Goal: Transaction & Acquisition: Subscribe to service/newsletter

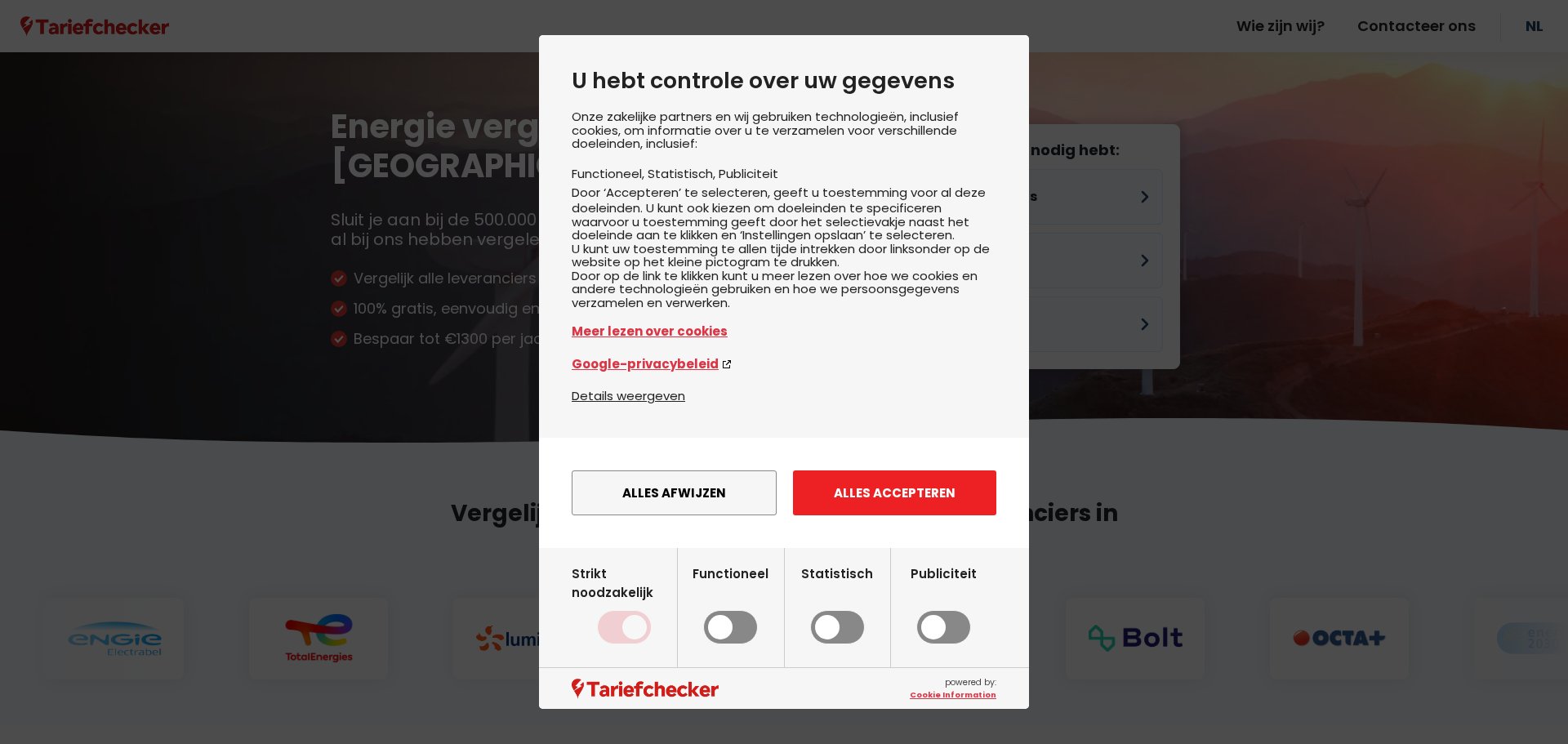
click at [945, 506] on button "Alles accepteren" at bounding box center [895, 492] width 204 height 45
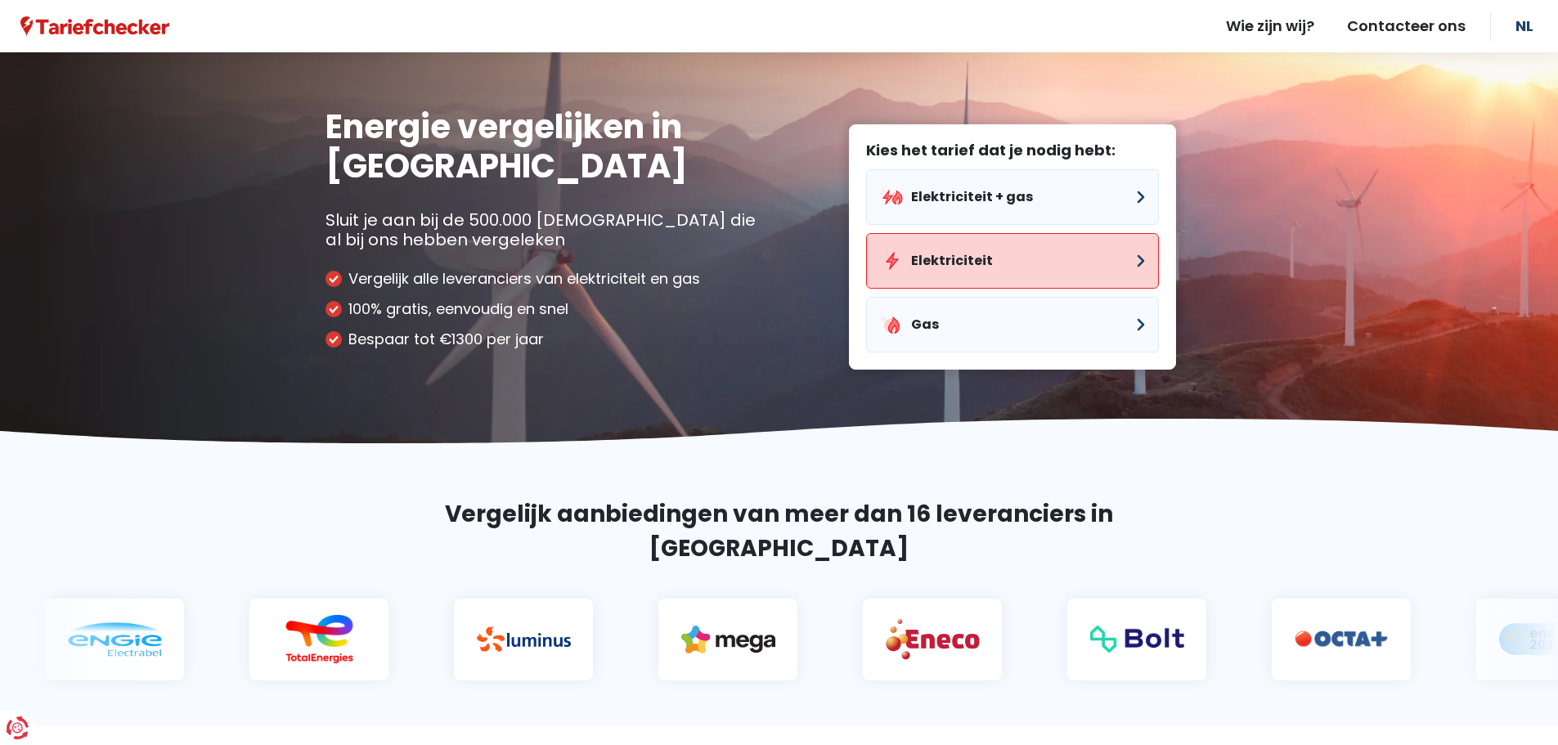
click at [1062, 259] on button "Elektriciteit" at bounding box center [1012, 261] width 293 height 56
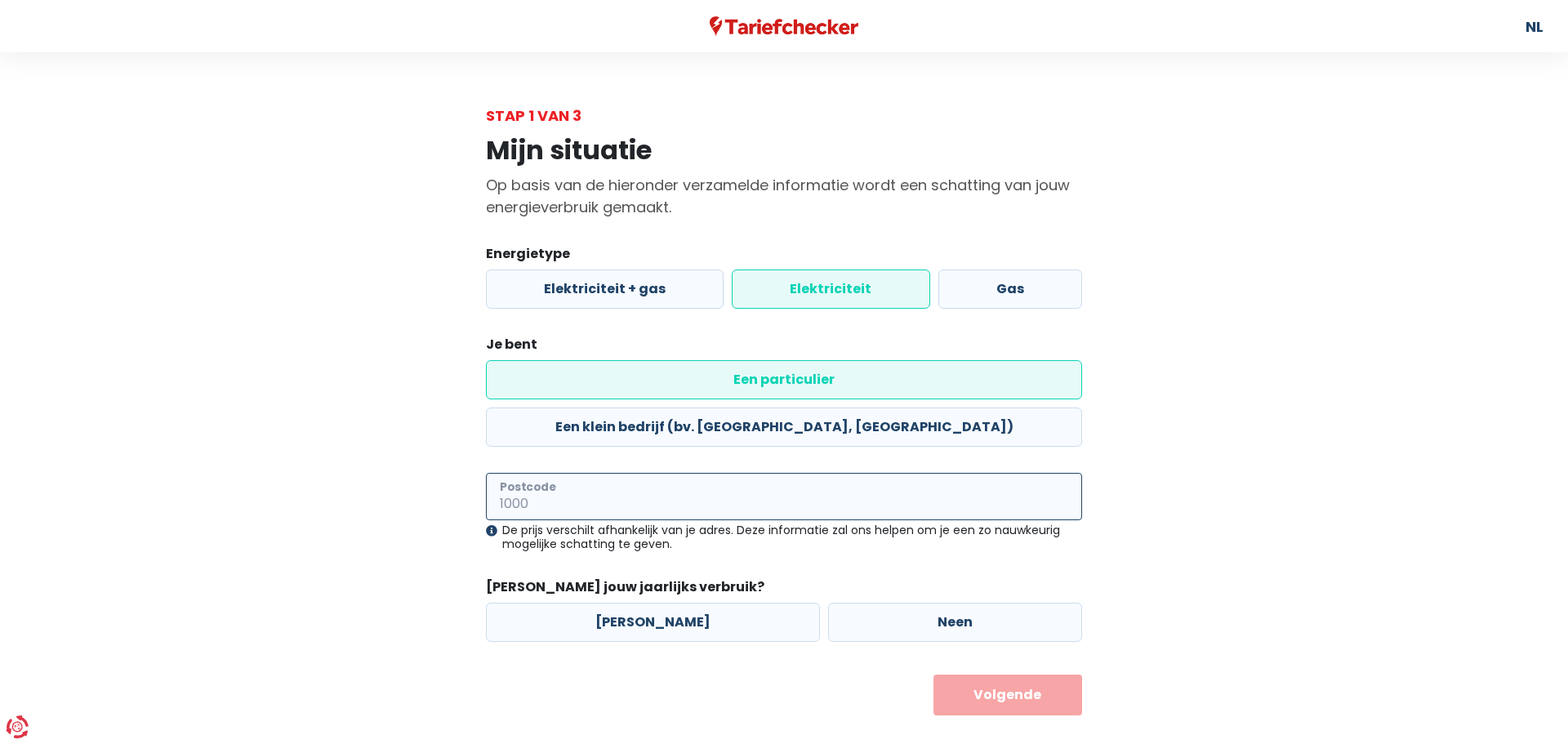
click at [687, 472] on input "Postcode" at bounding box center [783, 495] width 596 height 47
type input "6987"
click at [944, 602] on label "Neen" at bounding box center [955, 621] width 254 height 39
click at [944, 602] on input "Neen" at bounding box center [955, 621] width 254 height 39
radio input "true"
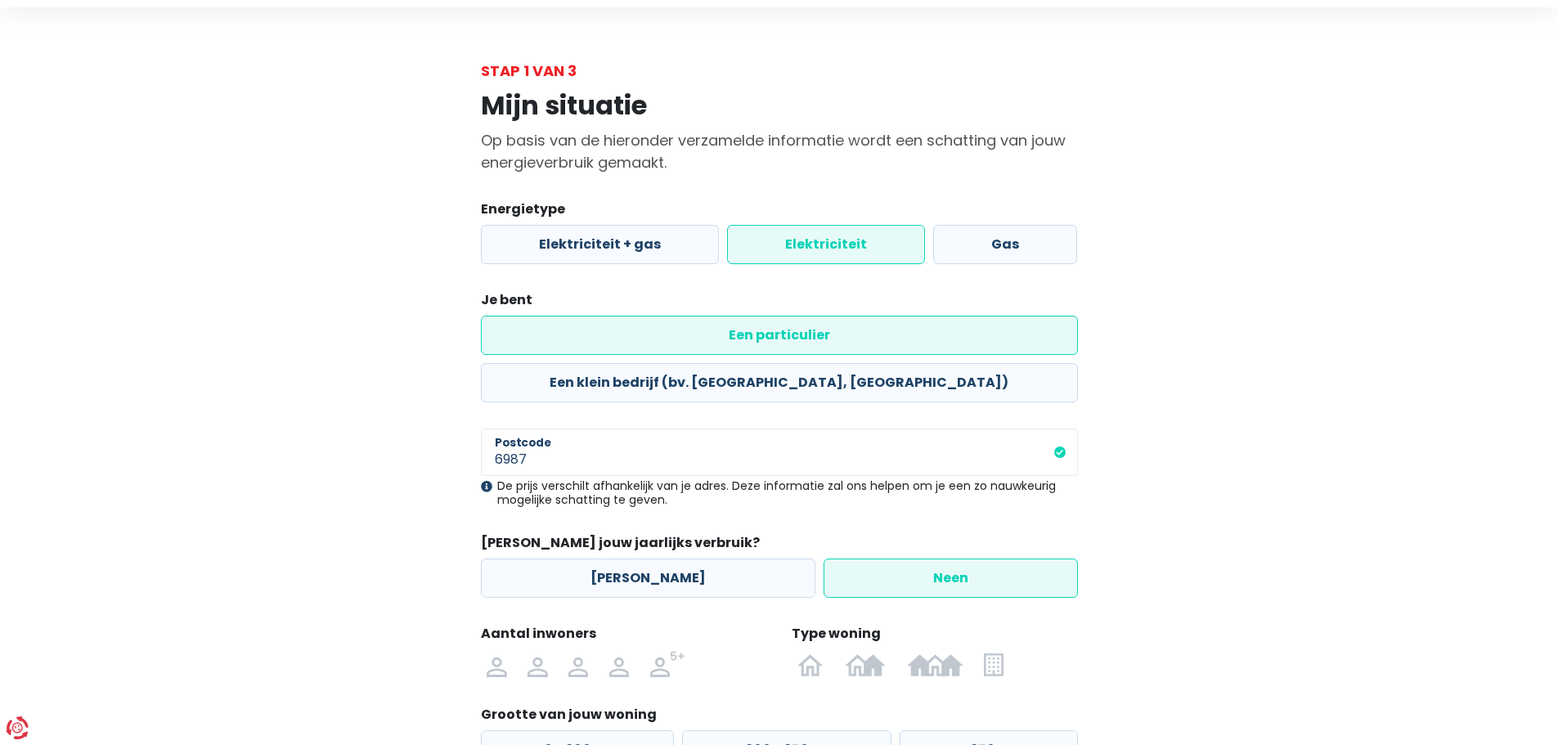
scroll to position [82, 0]
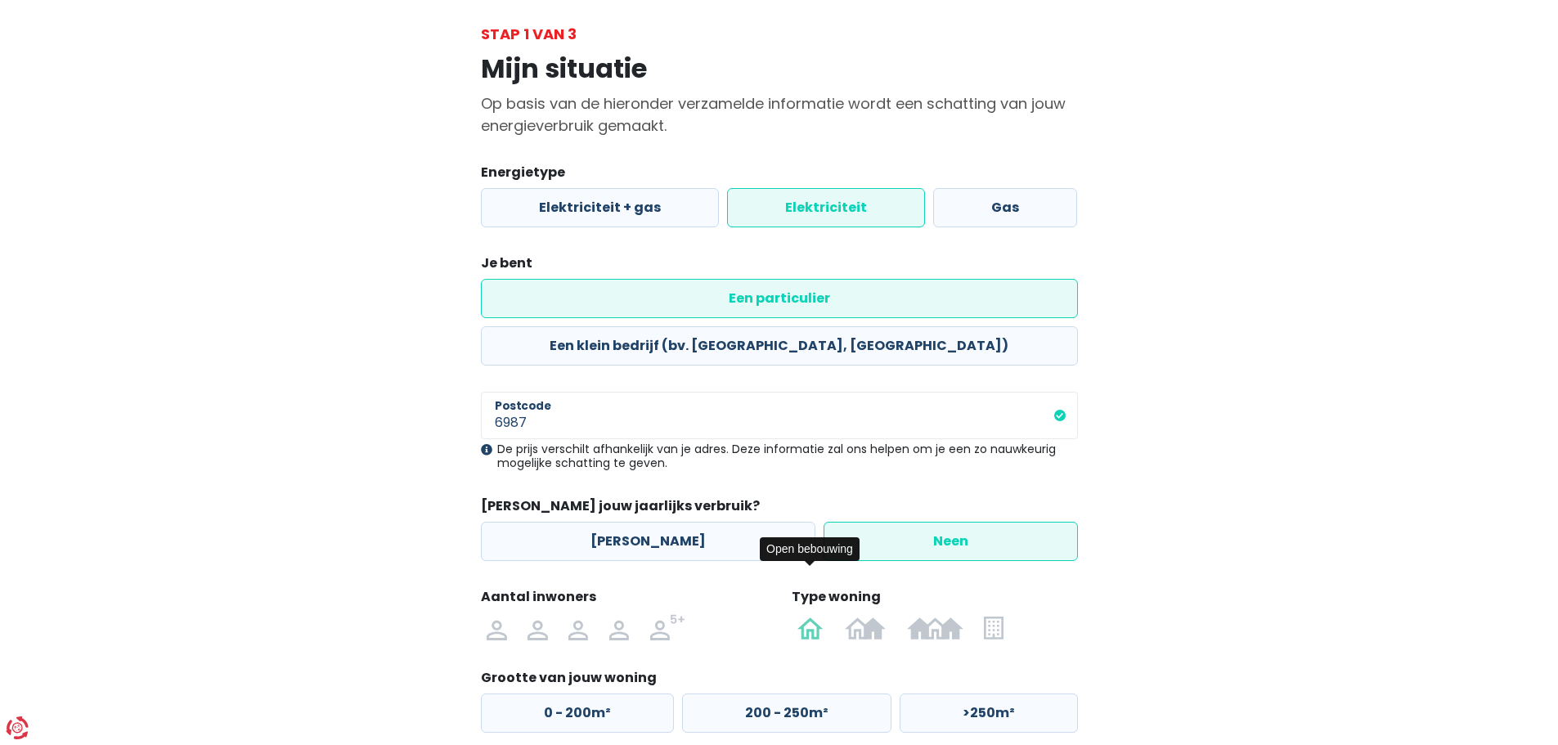
click at [807, 614] on img at bounding box center [810, 627] width 26 height 26
click at [807, 614] on input "radio" at bounding box center [810, 627] width 47 height 26
radio input "true"
drag, startPoint x: 625, startPoint y: 580, endPoint x: 622, endPoint y: 572, distance: 8.8
click at [625, 614] on img at bounding box center [619, 627] width 20 height 26
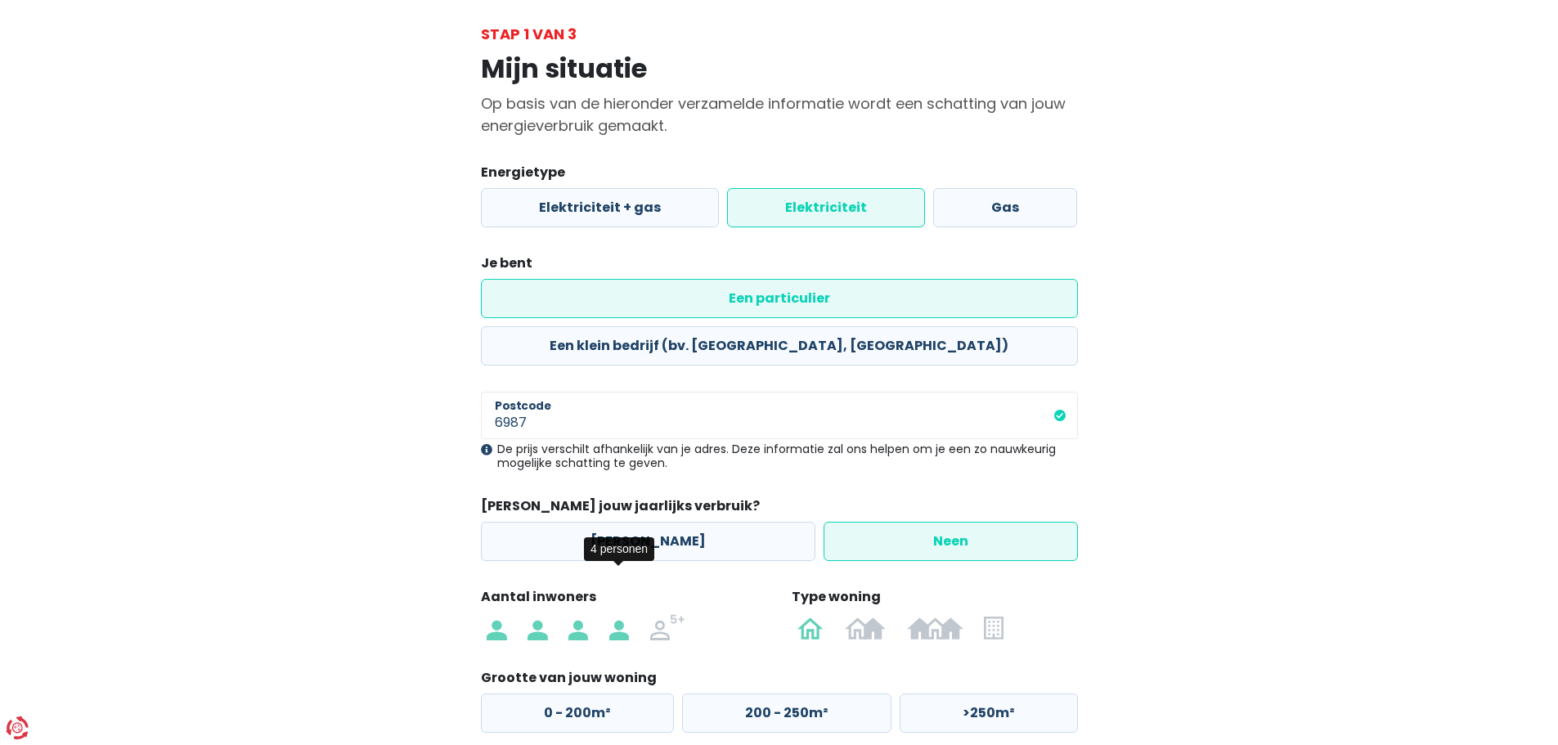
click at [625, 614] on input "radio" at bounding box center [619, 627] width 41 height 26
radio input "true"
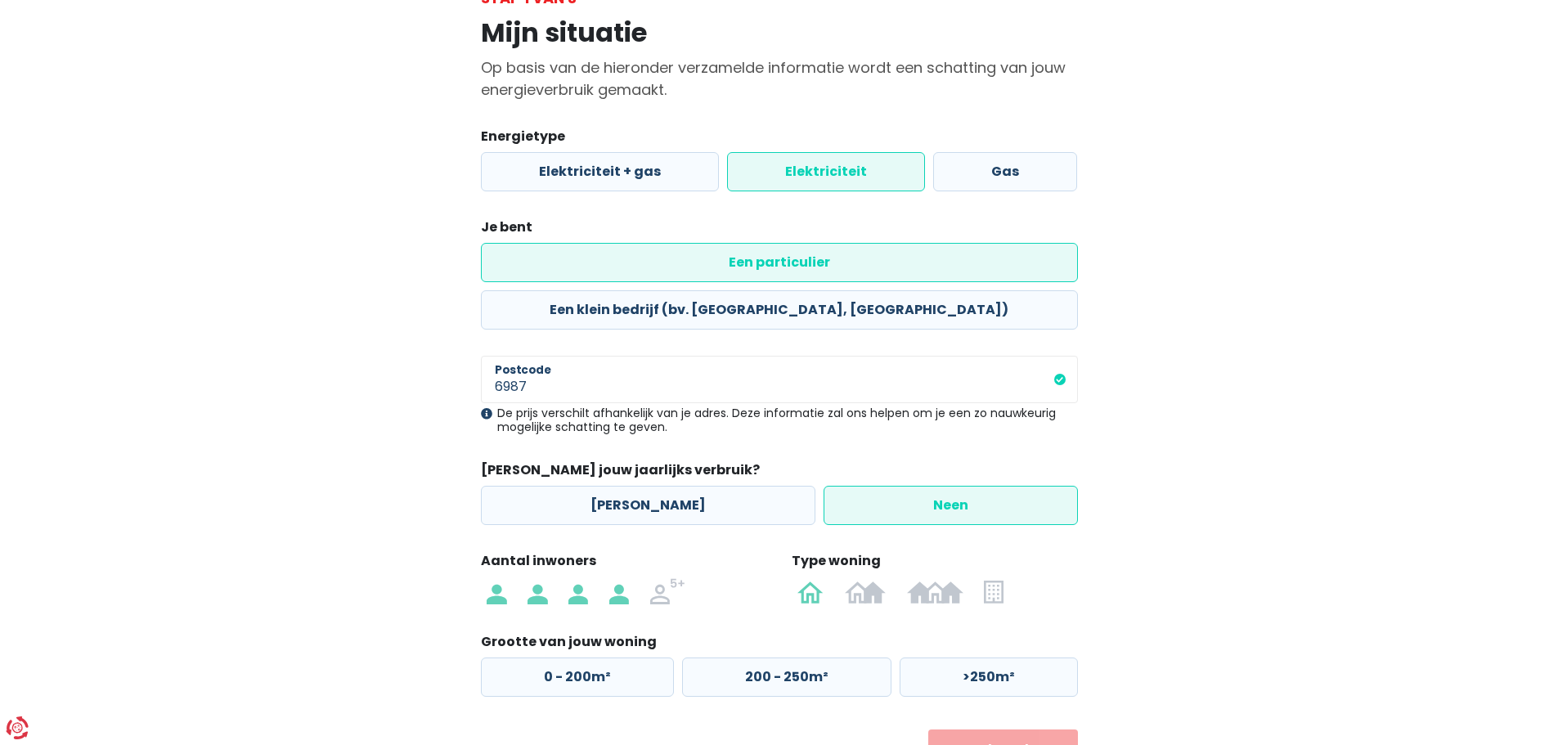
scroll to position [149, 0]
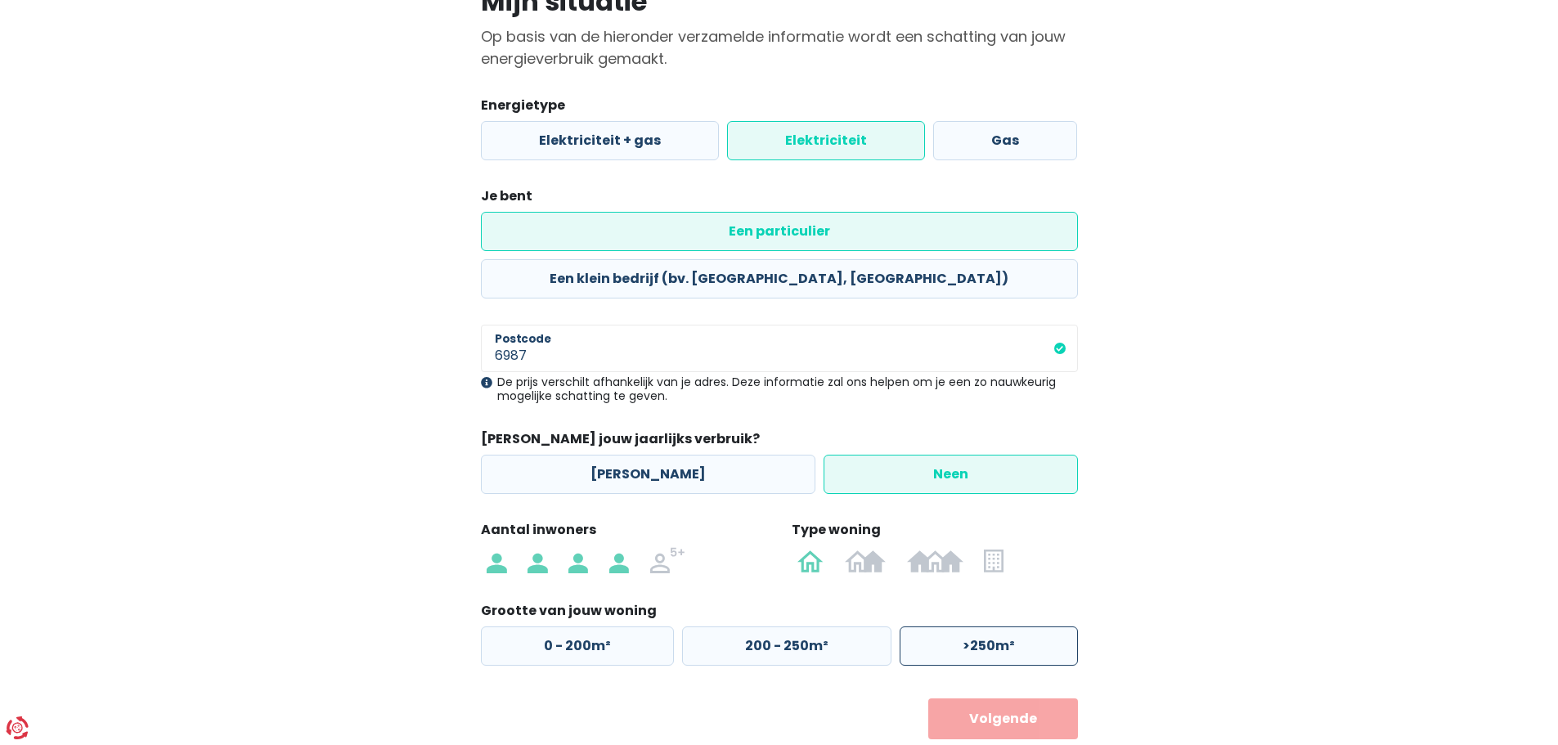
click at [950, 626] on label ">250m²" at bounding box center [988, 645] width 178 height 39
click at [950, 626] on input ">250m²" at bounding box center [988, 645] width 178 height 39
radio input "true"
click at [1032, 698] on button "Volgende" at bounding box center [1003, 718] width 150 height 41
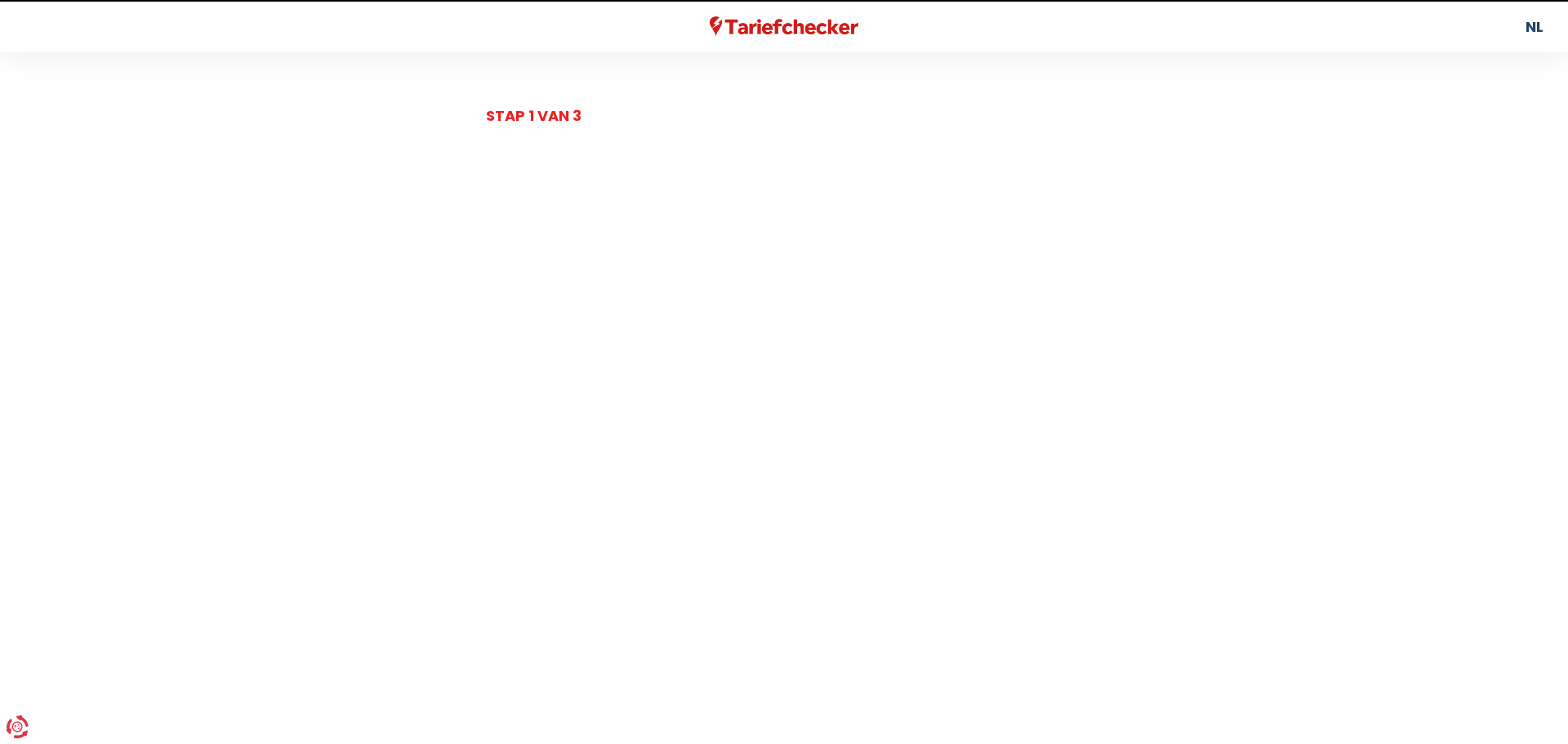
select select
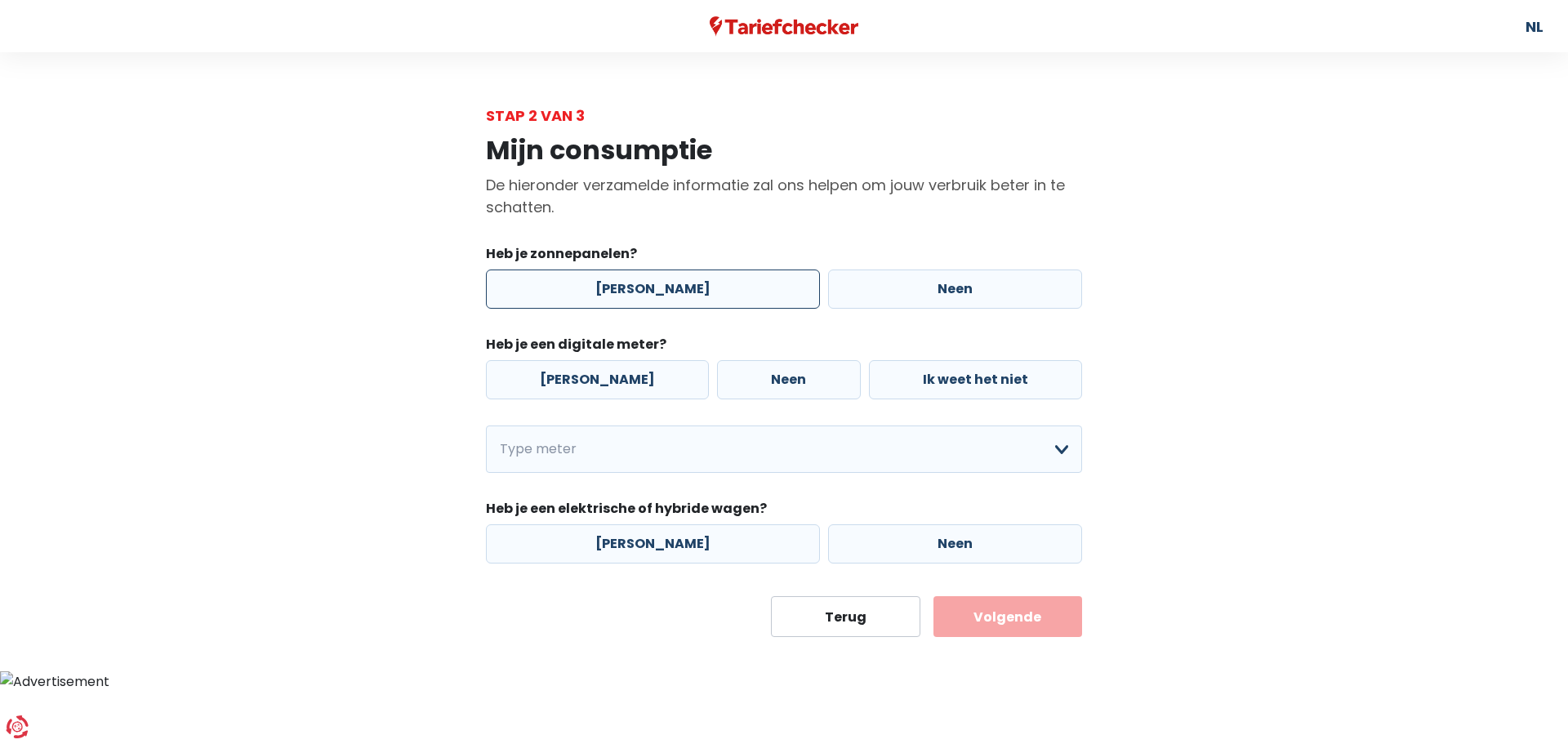
click at [625, 275] on label "[PERSON_NAME]" at bounding box center [652, 289] width 334 height 39
click at [625, 275] on input "[PERSON_NAME]" at bounding box center [652, 289] width 334 height 39
radio input "true"
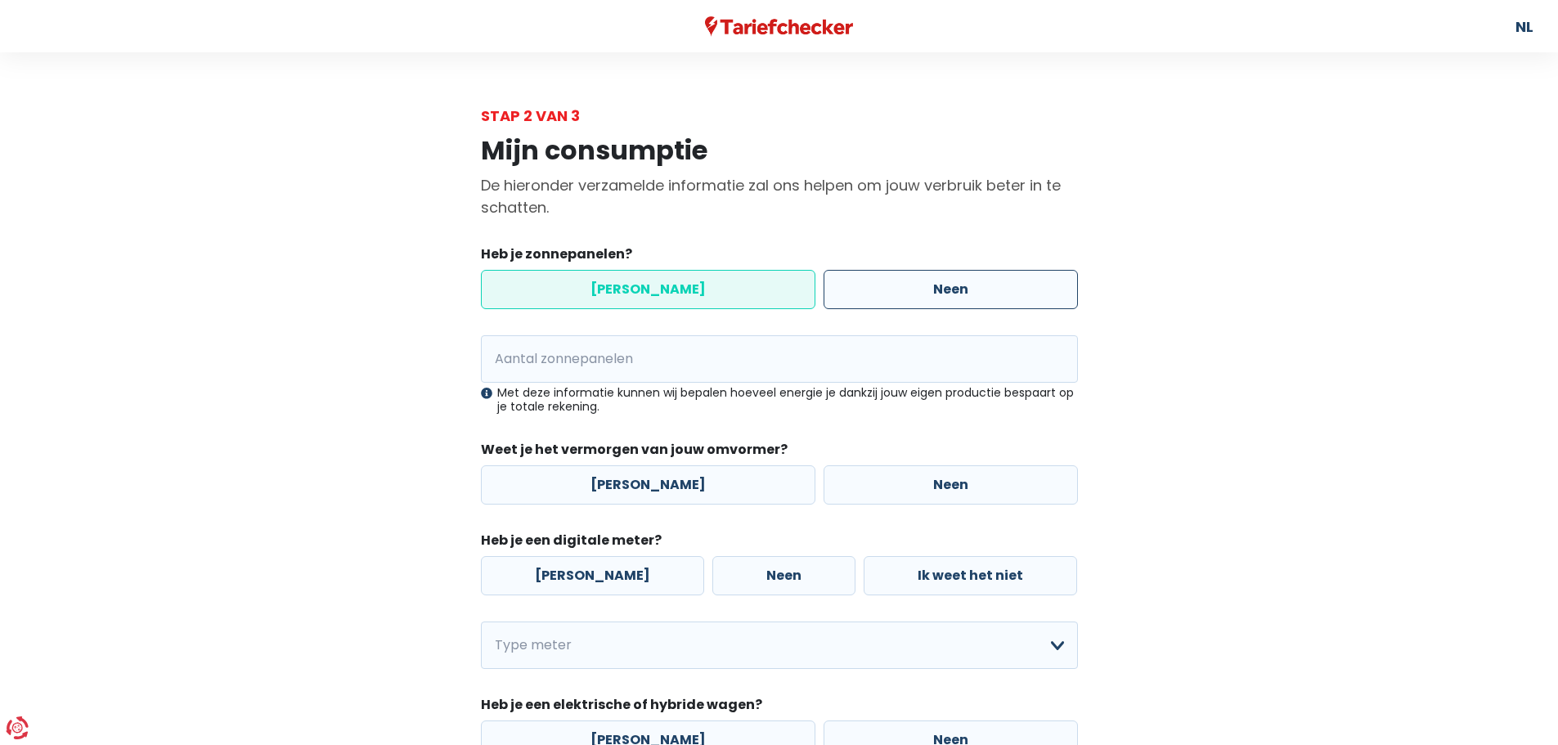
click at [907, 294] on label "Neen" at bounding box center [950, 289] width 254 height 39
click at [907, 294] on input "Neen" at bounding box center [950, 289] width 254 height 39
radio input "true"
radio input "false"
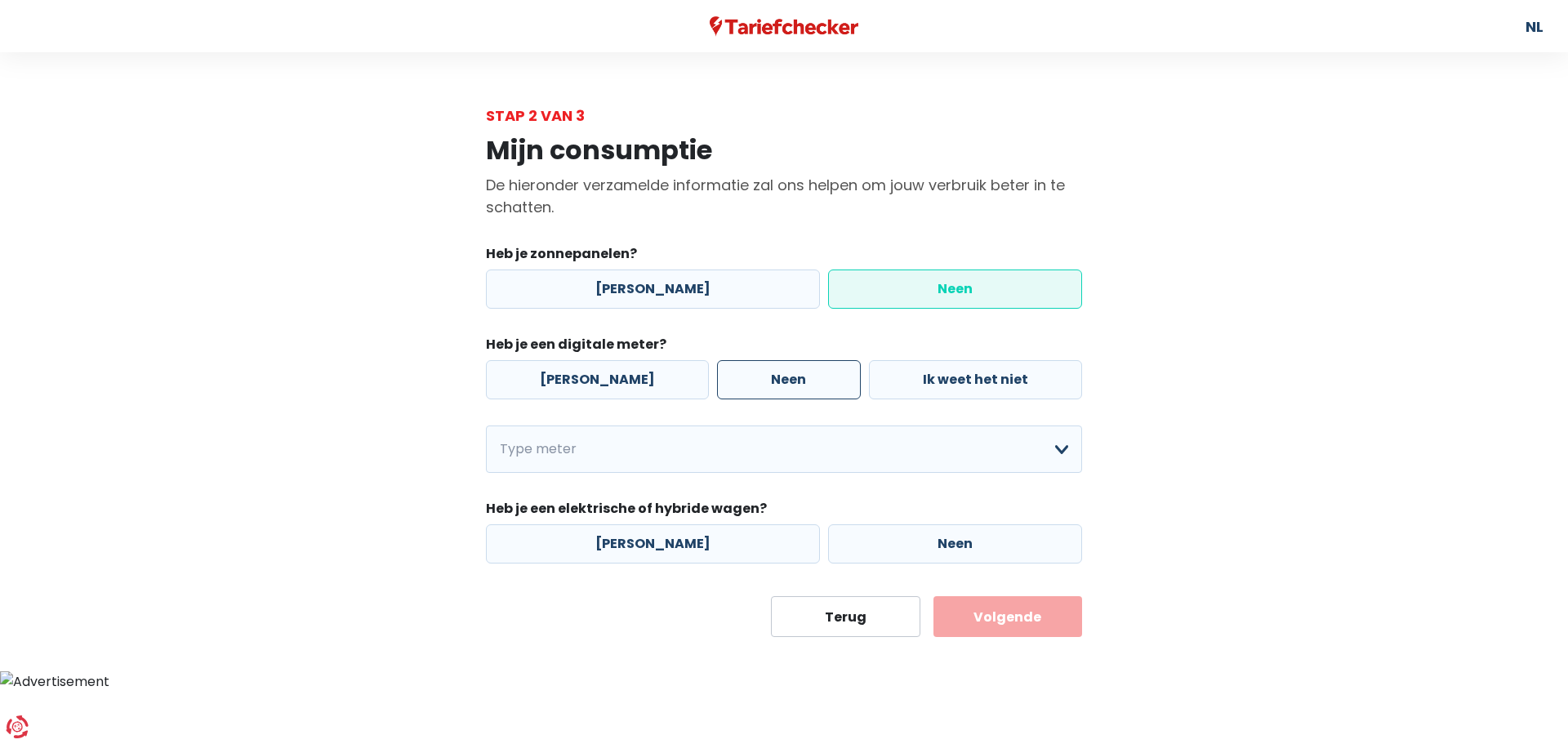
click at [815, 381] on label "Neen" at bounding box center [788, 379] width 143 height 39
click at [815, 381] on input "Neen" at bounding box center [788, 379] width 143 height 39
radio input "true"
click at [711, 543] on label "[PERSON_NAME]" at bounding box center [652, 543] width 334 height 39
click at [711, 543] on input "[PERSON_NAME]" at bounding box center [652, 543] width 334 height 39
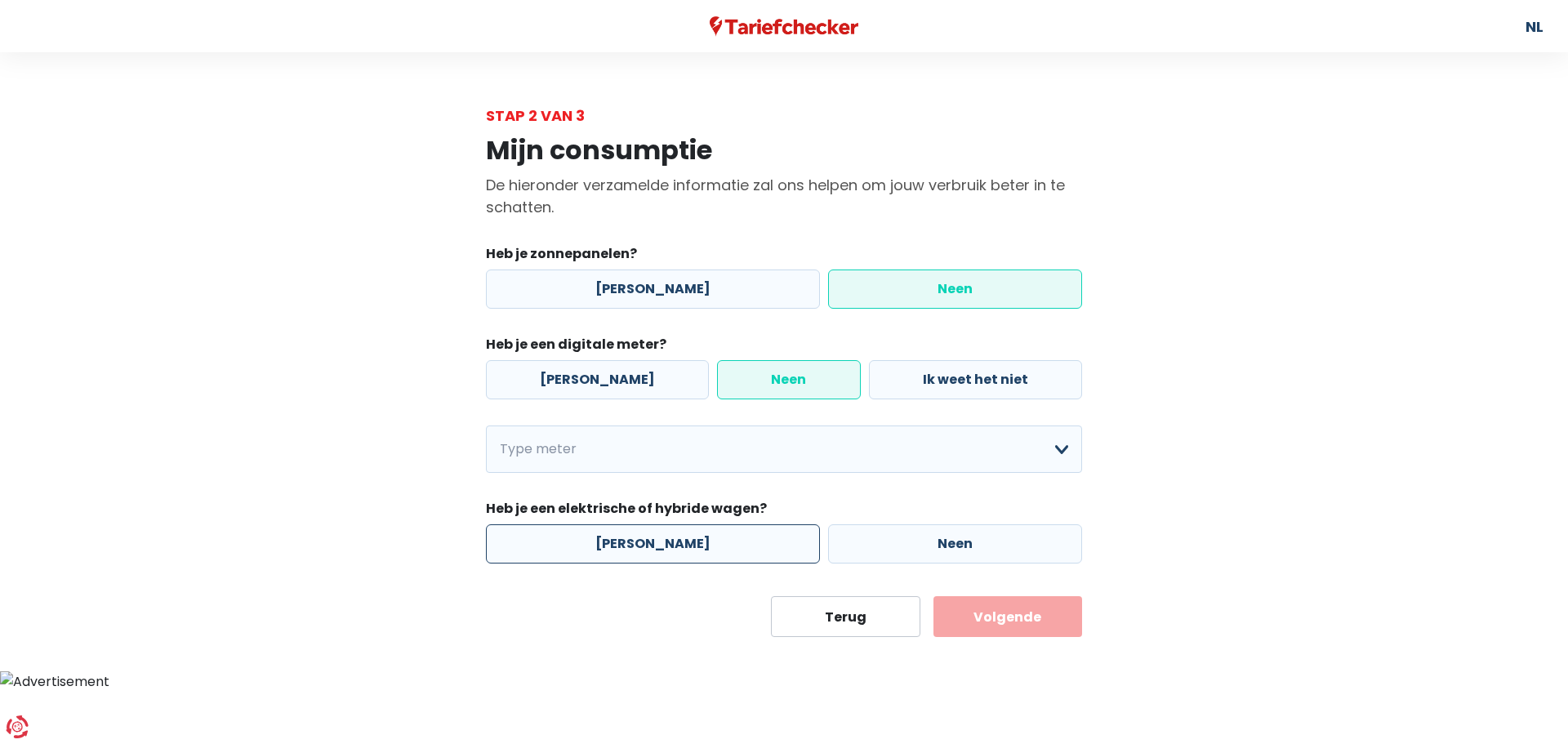
radio input "true"
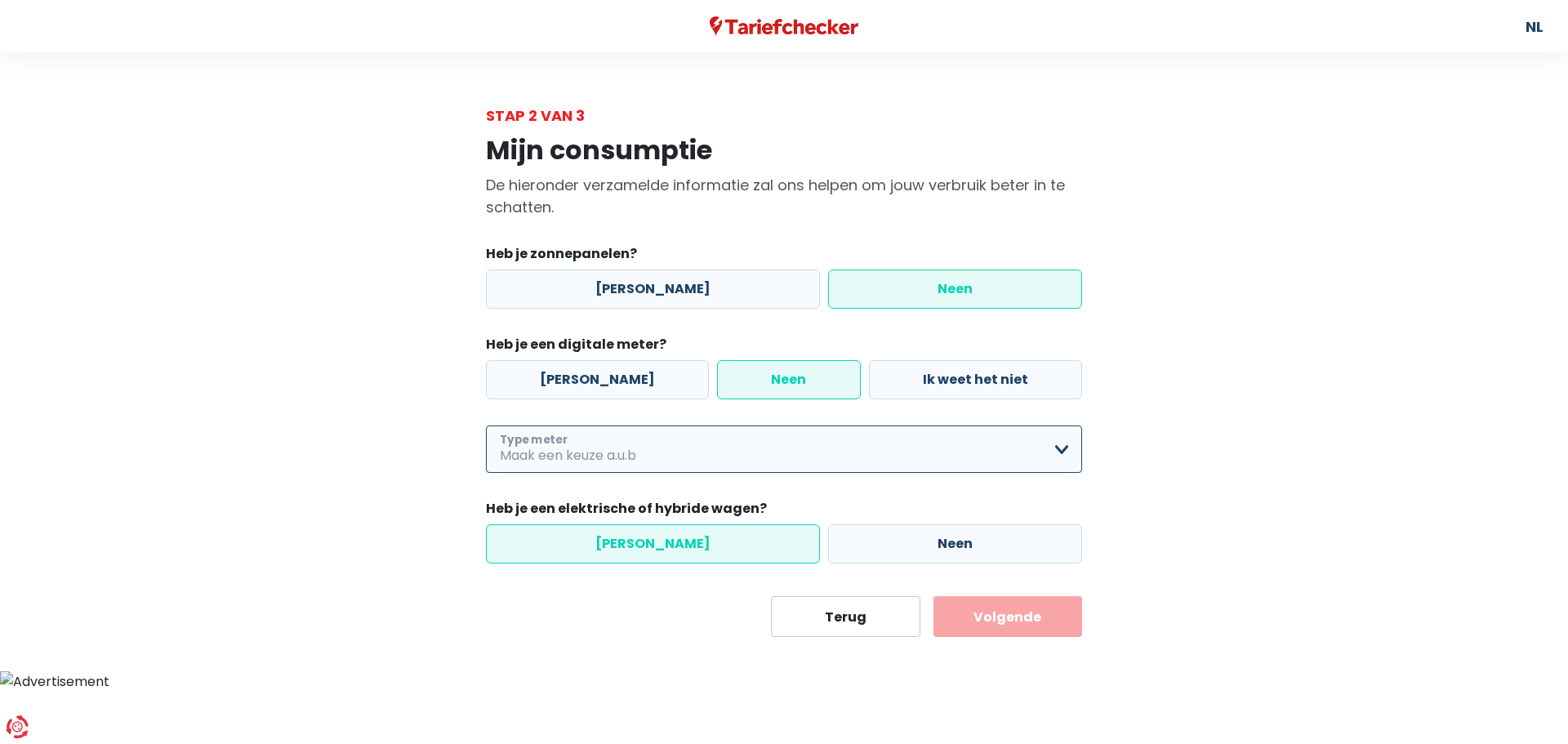
click at [997, 469] on select "Enkelvoudig Tweevoudig Enkelvoudig + uitsluitend nachttarief Tweevoudig + uitsl…" at bounding box center [783, 448] width 596 height 47
click at [485, 425] on select "Enkelvoudig Tweevoudig Enkelvoudig + uitsluitend nachttarief Tweevoudig + uitsl…" at bounding box center [783, 448] width 596 height 47
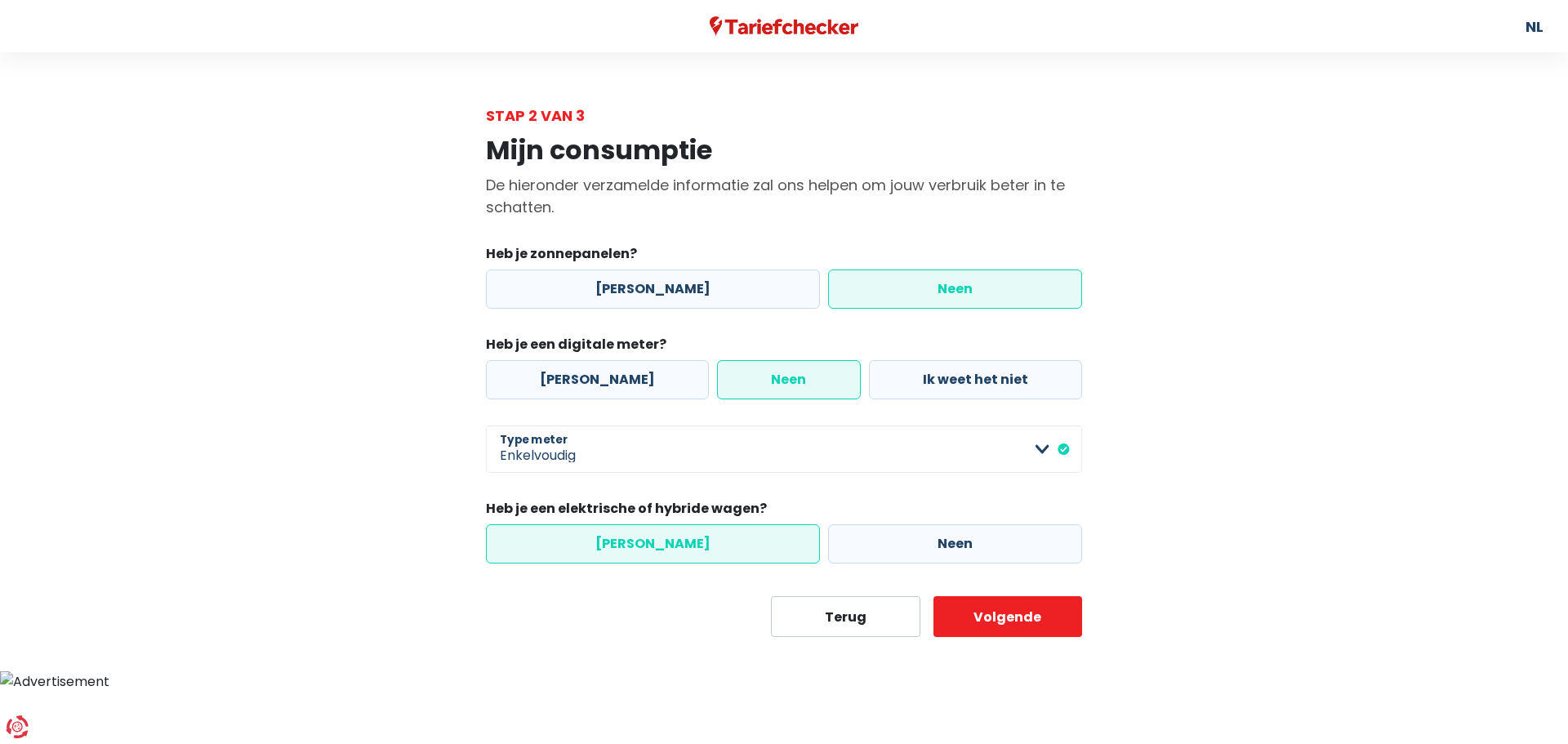
click at [1225, 493] on div "Mijn consumptie De hieronder verzamelde informatie zal ons helpen om jouw verbr…" at bounding box center [784, 381] width 931 height 510
click at [1010, 450] on select "Enkelvoudig Tweevoudig Enkelvoudig + uitsluitend nachttarief Tweevoudig + uitsl…" at bounding box center [783, 448] width 596 height 47
select select "day_single_rate"
click at [485, 425] on select "Enkelvoudig Tweevoudig Enkelvoudig + uitsluitend nachttarief Tweevoudig + uitsl…" at bounding box center [783, 448] width 596 height 47
click at [1037, 606] on button "Volgende" at bounding box center [1009, 616] width 150 height 41
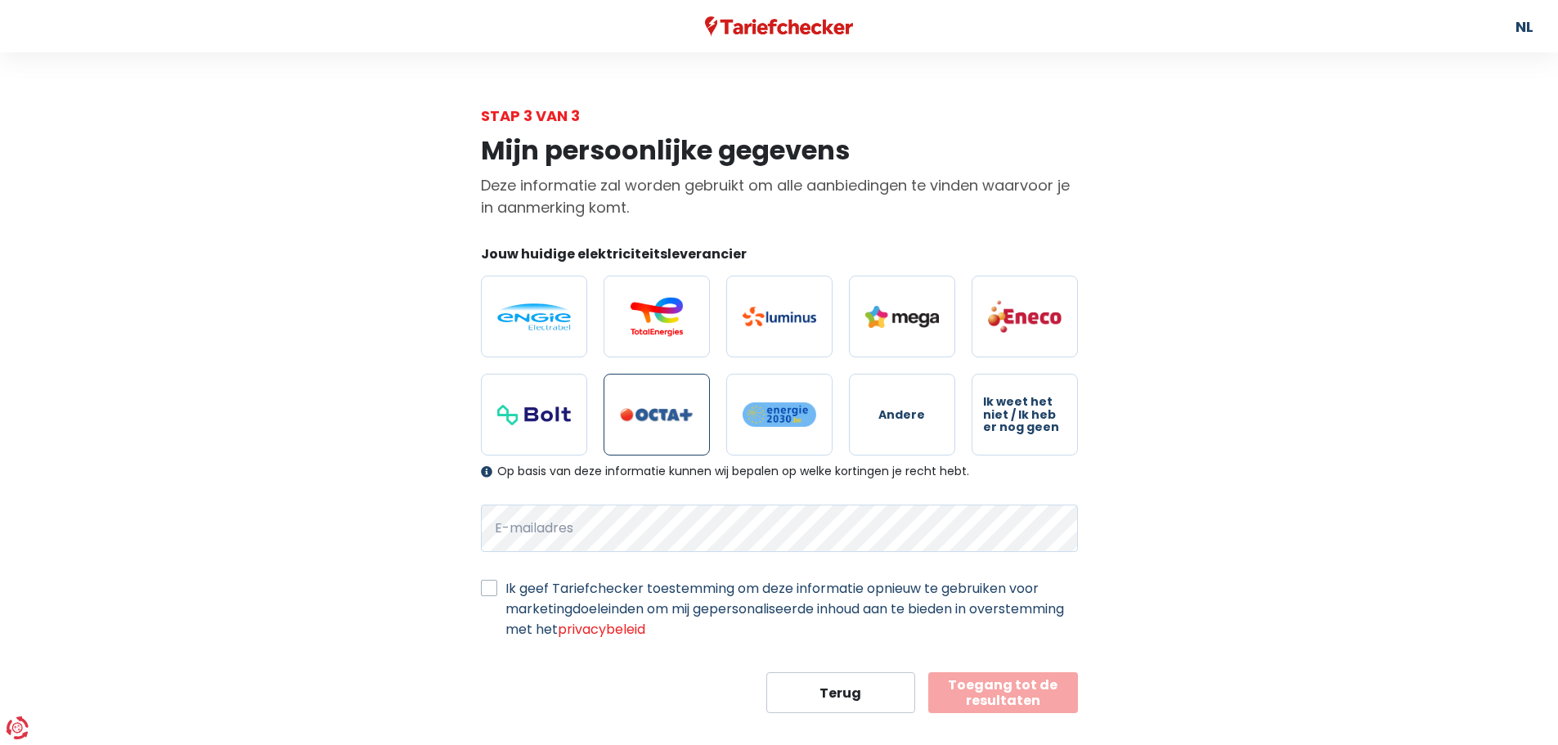
click at [679, 404] on label at bounding box center [656, 415] width 106 height 82
click at [679, 404] on input "radio" at bounding box center [656, 415] width 106 height 82
radio input "true"
click at [505, 584] on label "Ik geef Tariefchecker toestemming om deze informatie opnieuw te gebruiken voor …" at bounding box center [791, 608] width 572 height 61
click at [490, 584] on input "Ik geef Tariefchecker toestemming om deze informatie opnieuw te gebruiken voor …" at bounding box center [489, 586] width 16 height 16
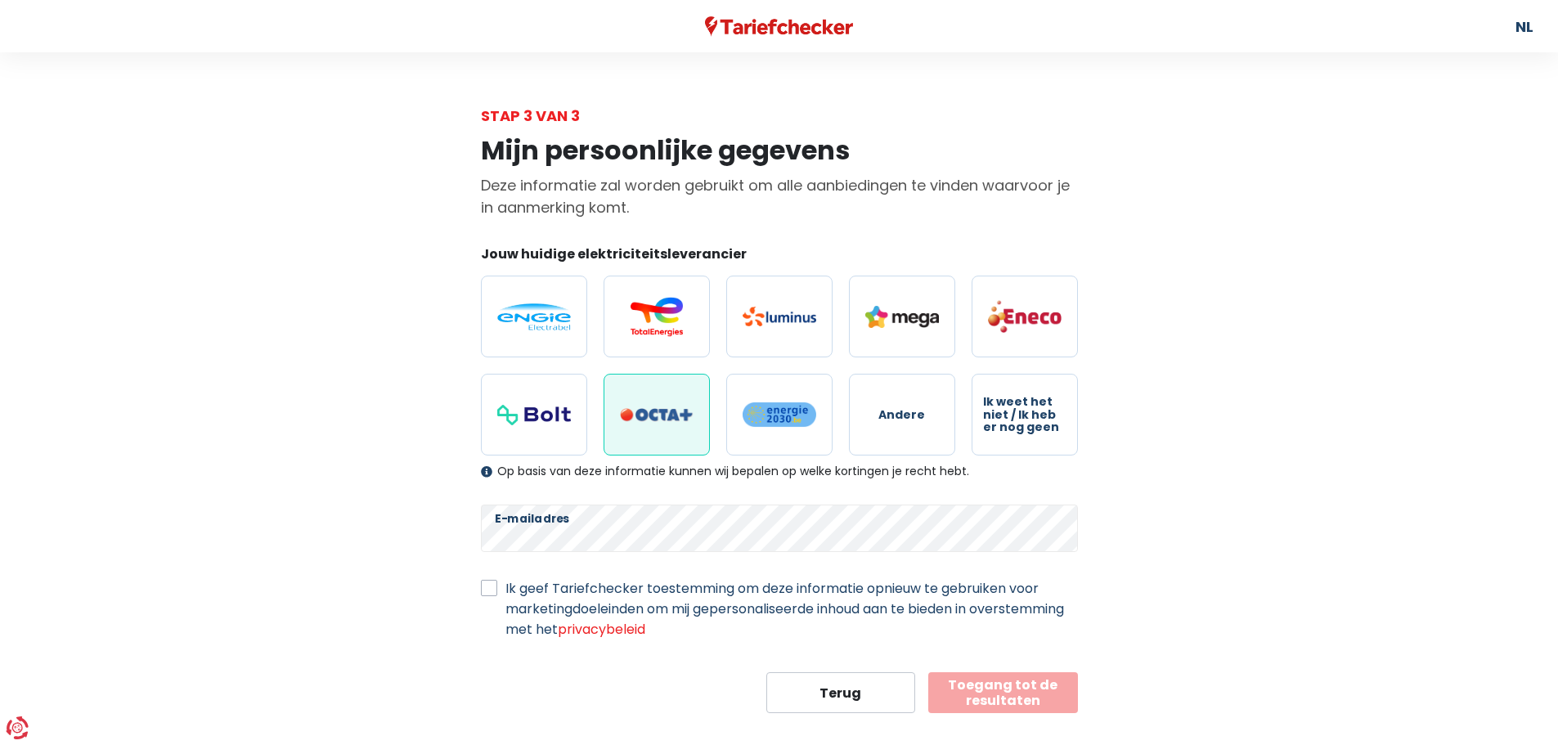
checkbox input "true"
click at [1002, 697] on button "Toegang tot de resultaten" at bounding box center [1003, 692] width 150 height 41
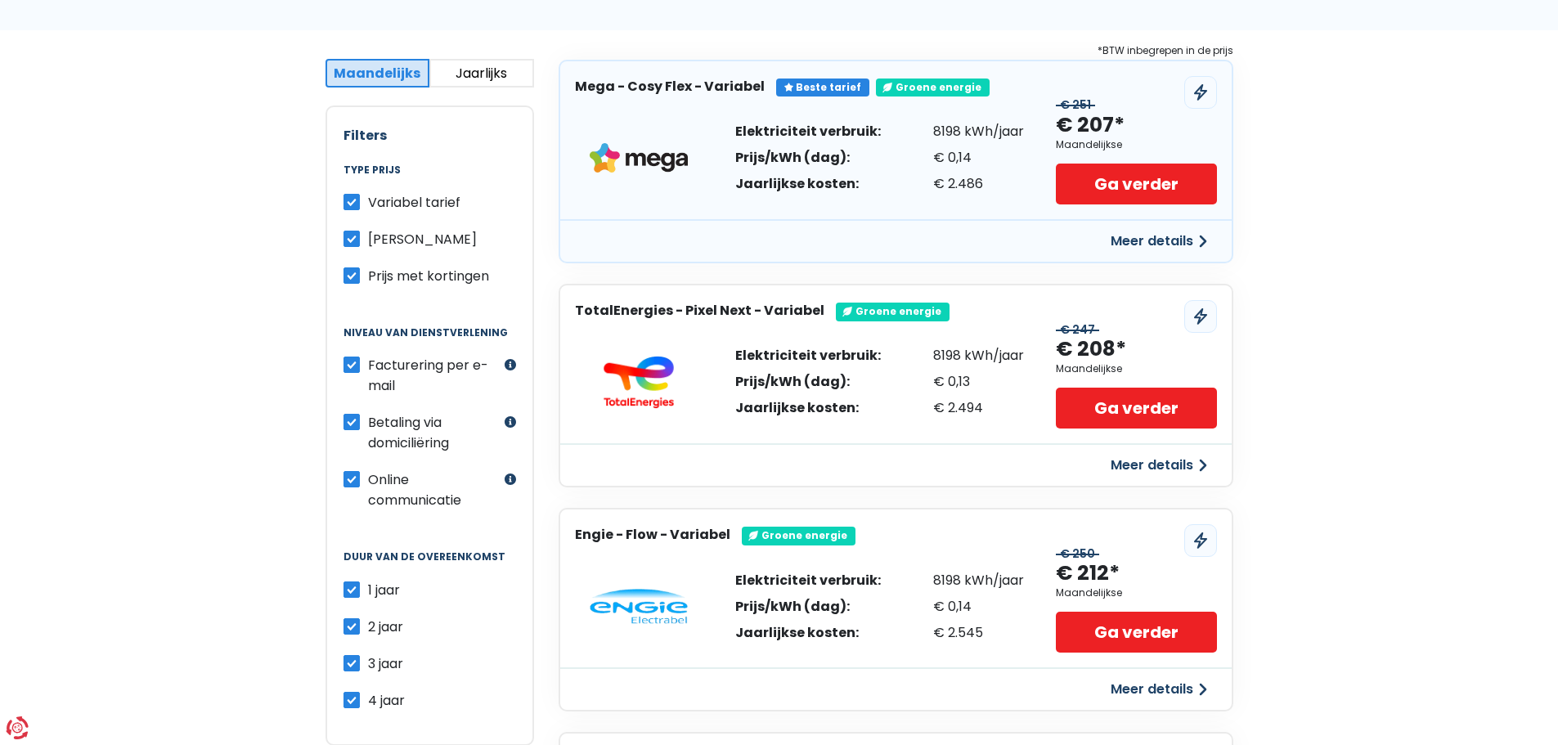
scroll to position [327, 0]
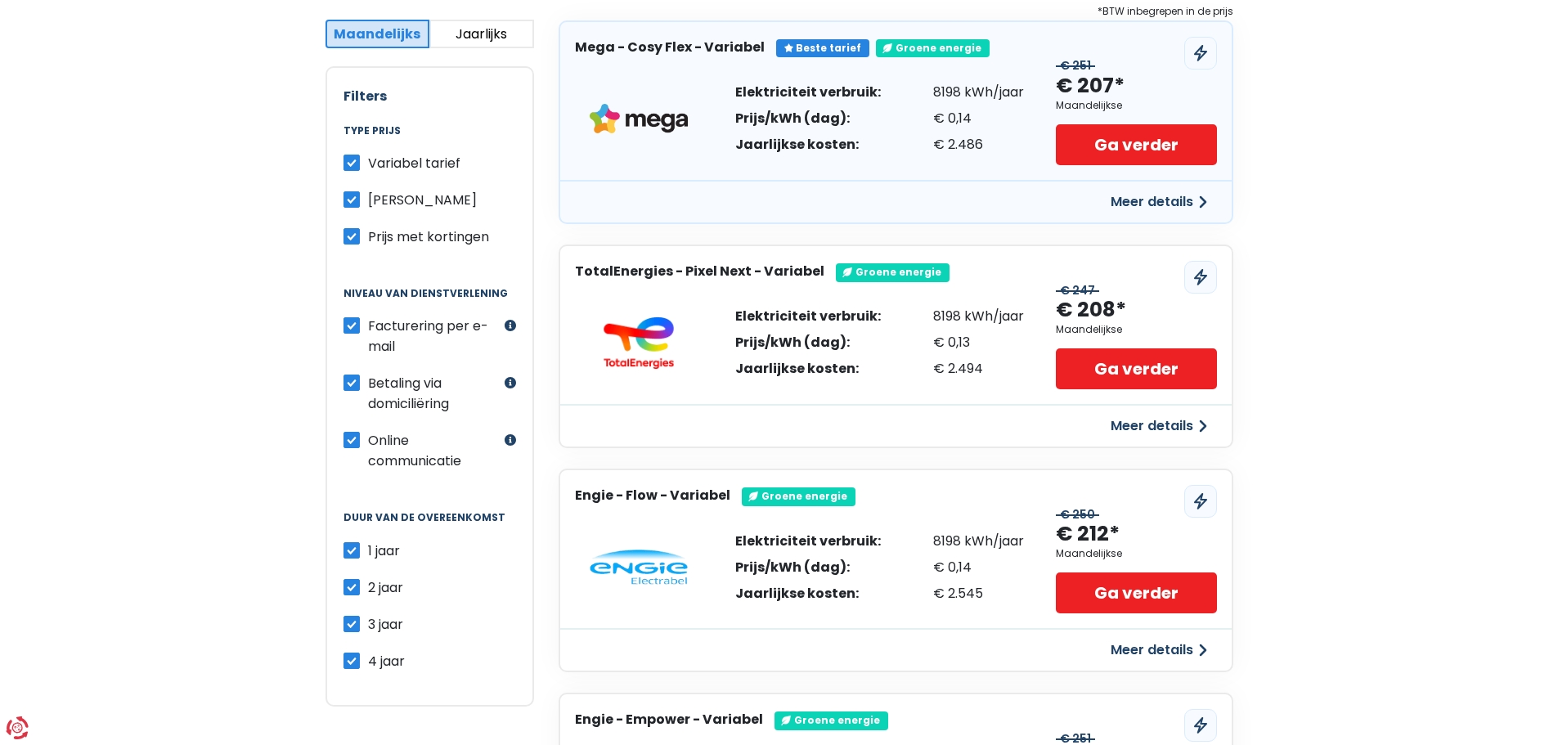
click at [368, 620] on label "3 jaar" at bounding box center [385, 624] width 35 height 20
click at [350, 620] on input "3 jaar" at bounding box center [351, 622] width 16 height 16
checkbox input "false"
click at [368, 660] on label "4 jaar" at bounding box center [386, 661] width 37 height 20
click at [351, 660] on input "4 jaar" at bounding box center [351, 659] width 16 height 16
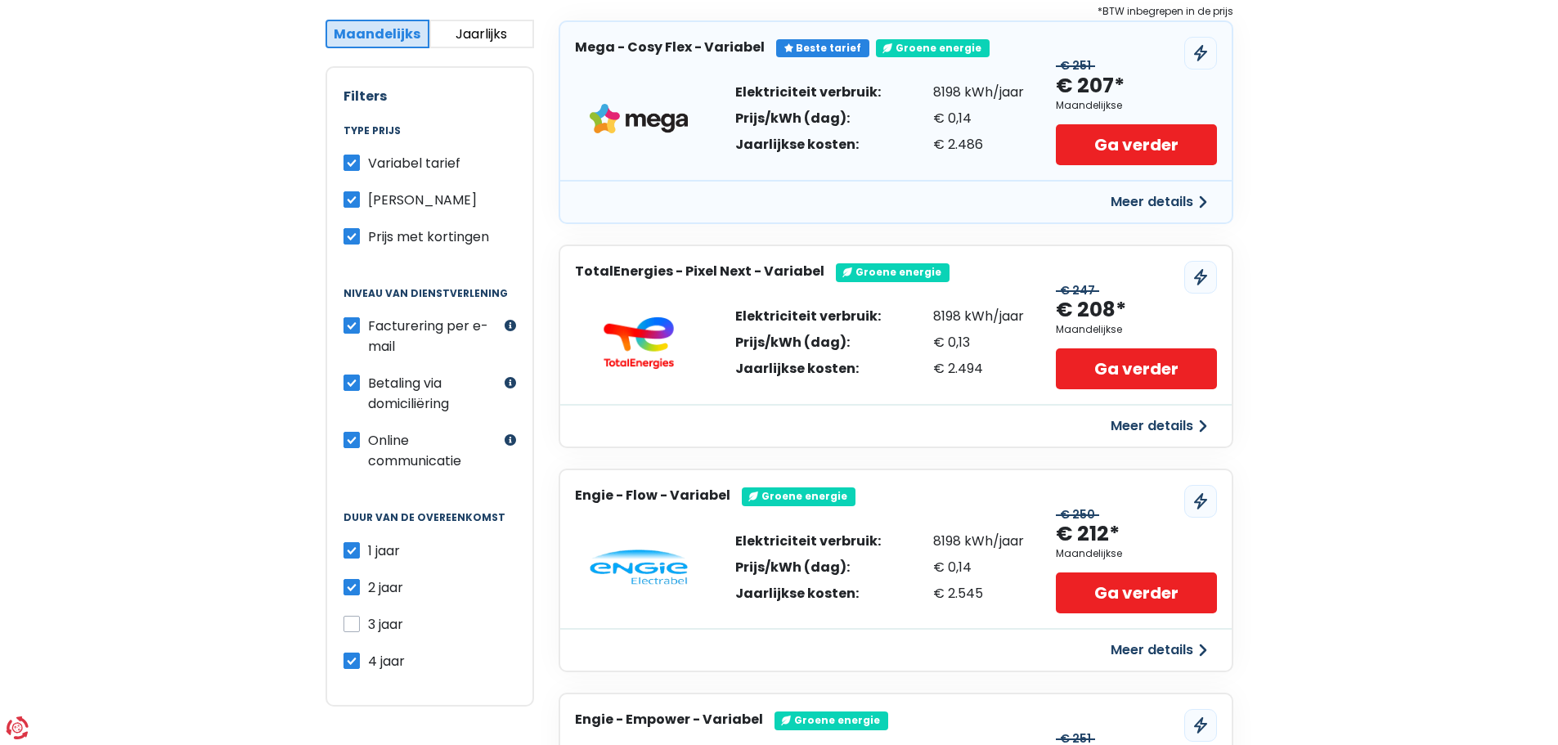
checkbox input "false"
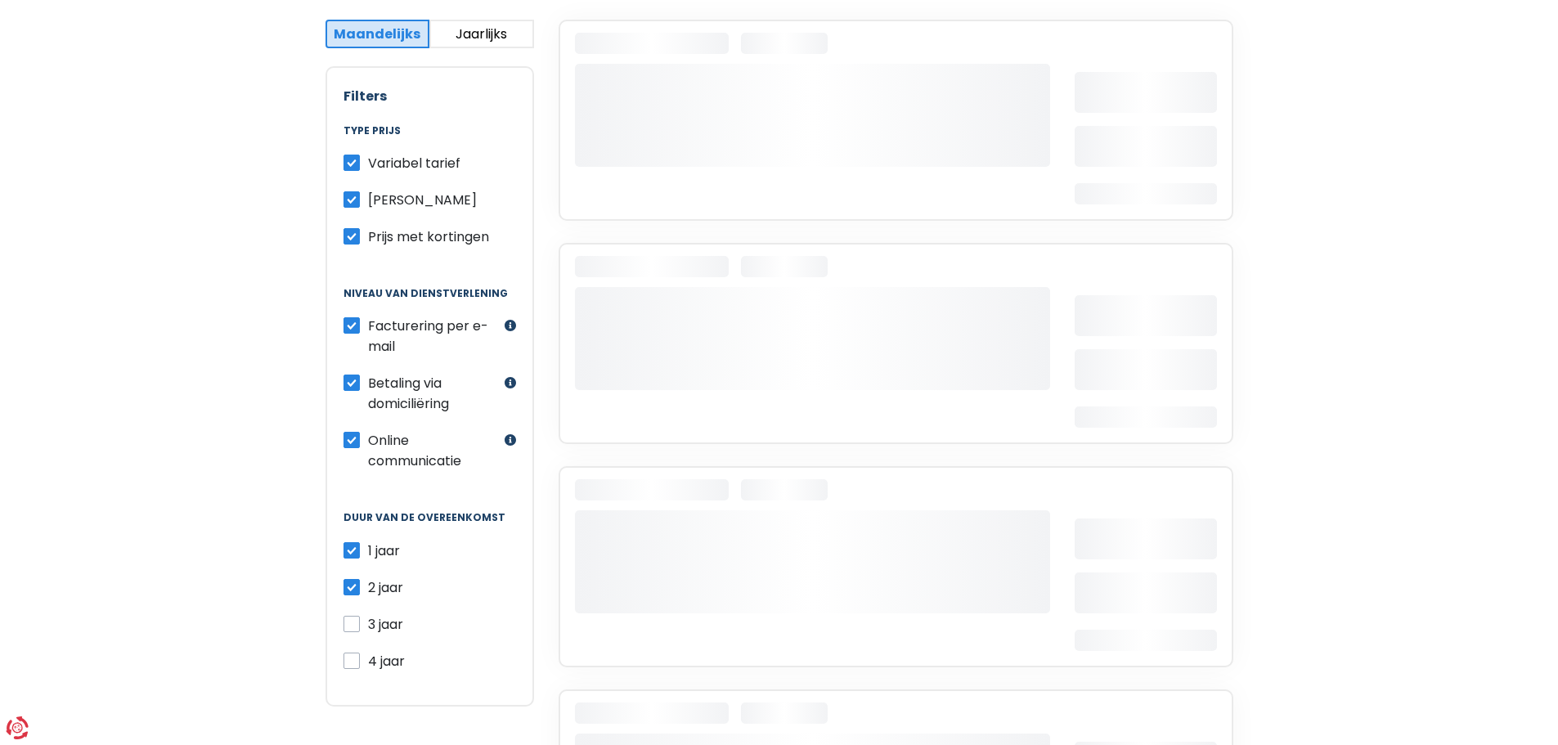
click at [368, 584] on label "2 jaar" at bounding box center [385, 587] width 35 height 20
click at [351, 584] on input "2 jaar" at bounding box center [351, 585] width 16 height 16
click at [368, 584] on label "2 jaar" at bounding box center [385, 587] width 35 height 20
click at [351, 584] on input "2 jaar" at bounding box center [351, 585] width 16 height 16
checkbox input "true"
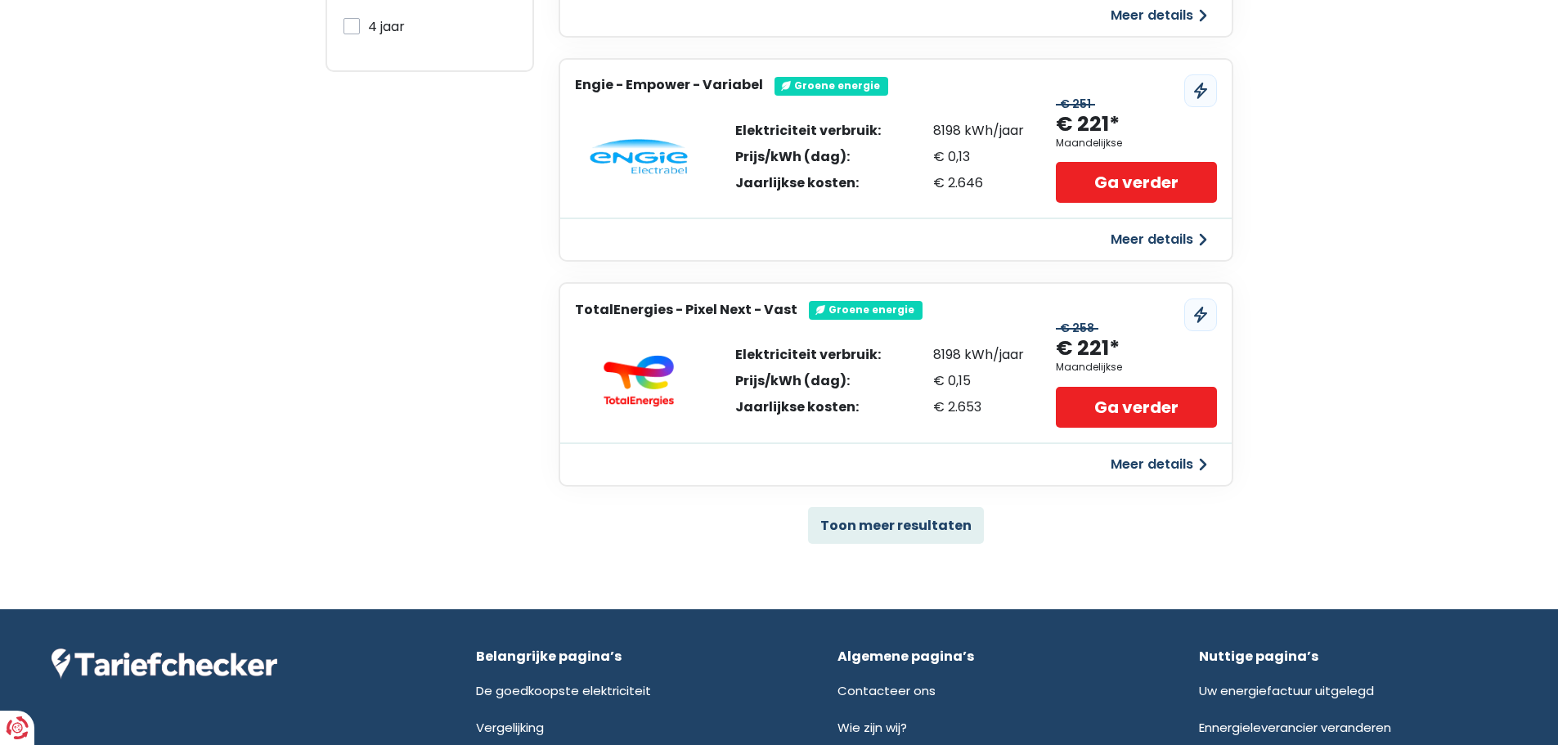
scroll to position [981, 0]
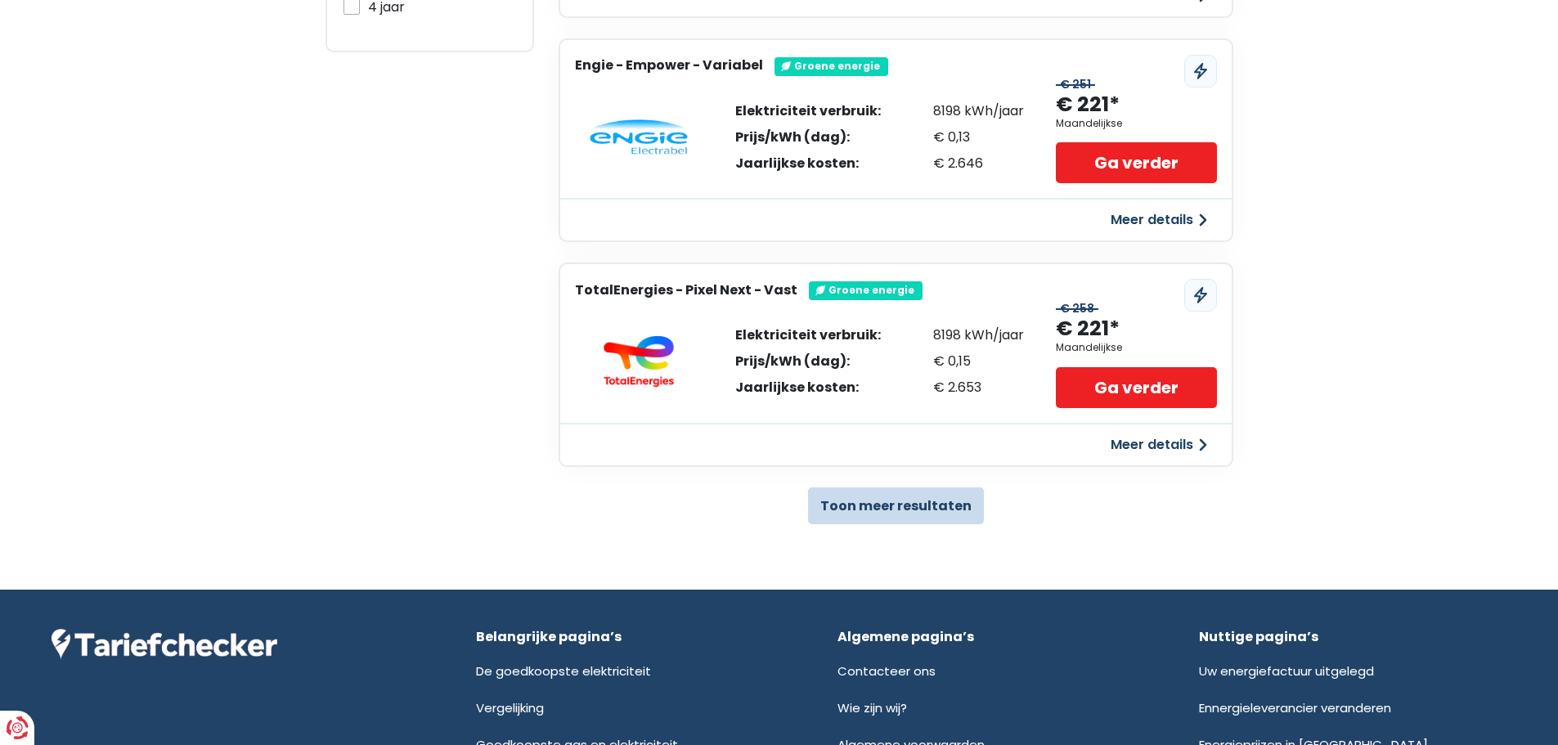
click at [928, 496] on button "Toon meer resultaten" at bounding box center [896, 505] width 176 height 37
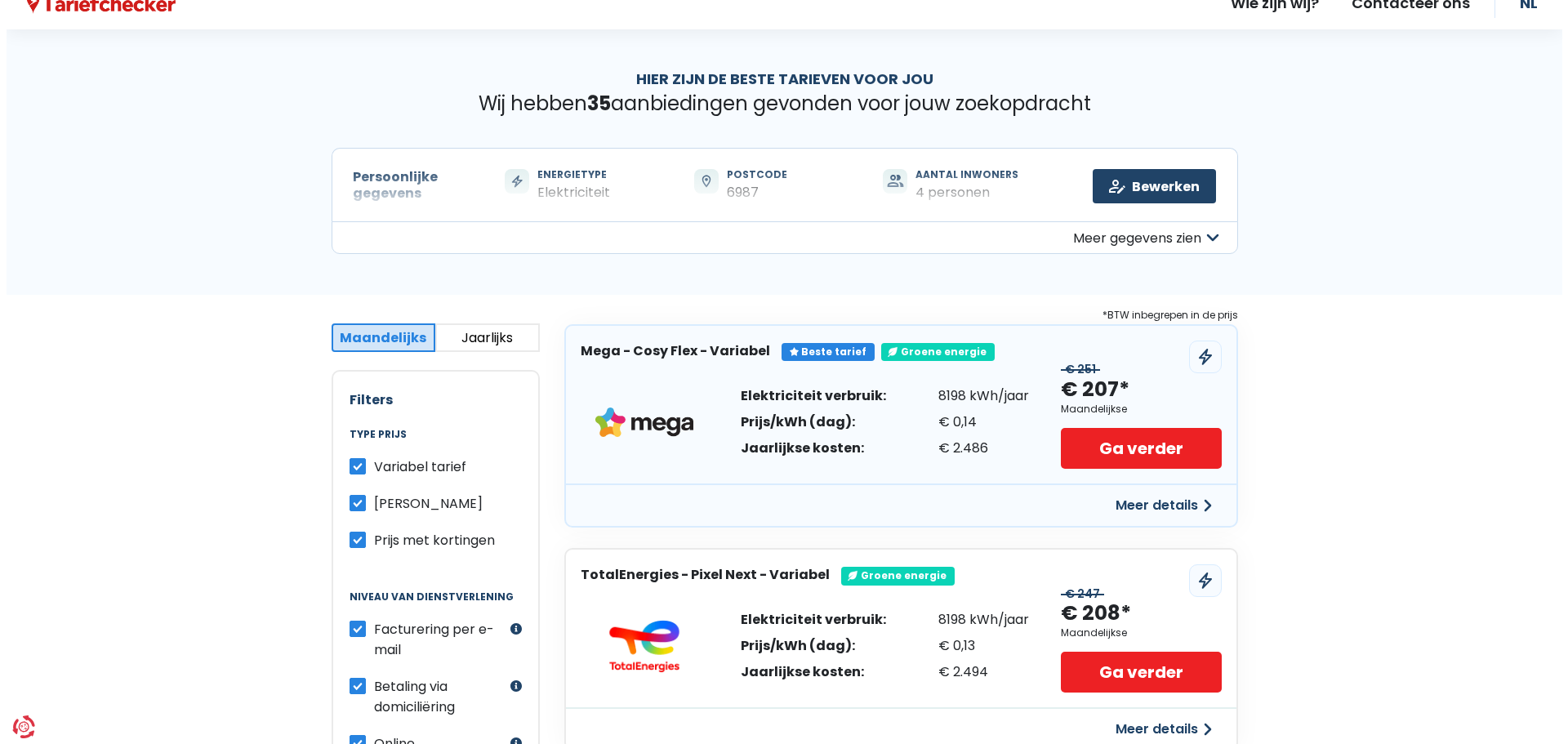
scroll to position [0, 0]
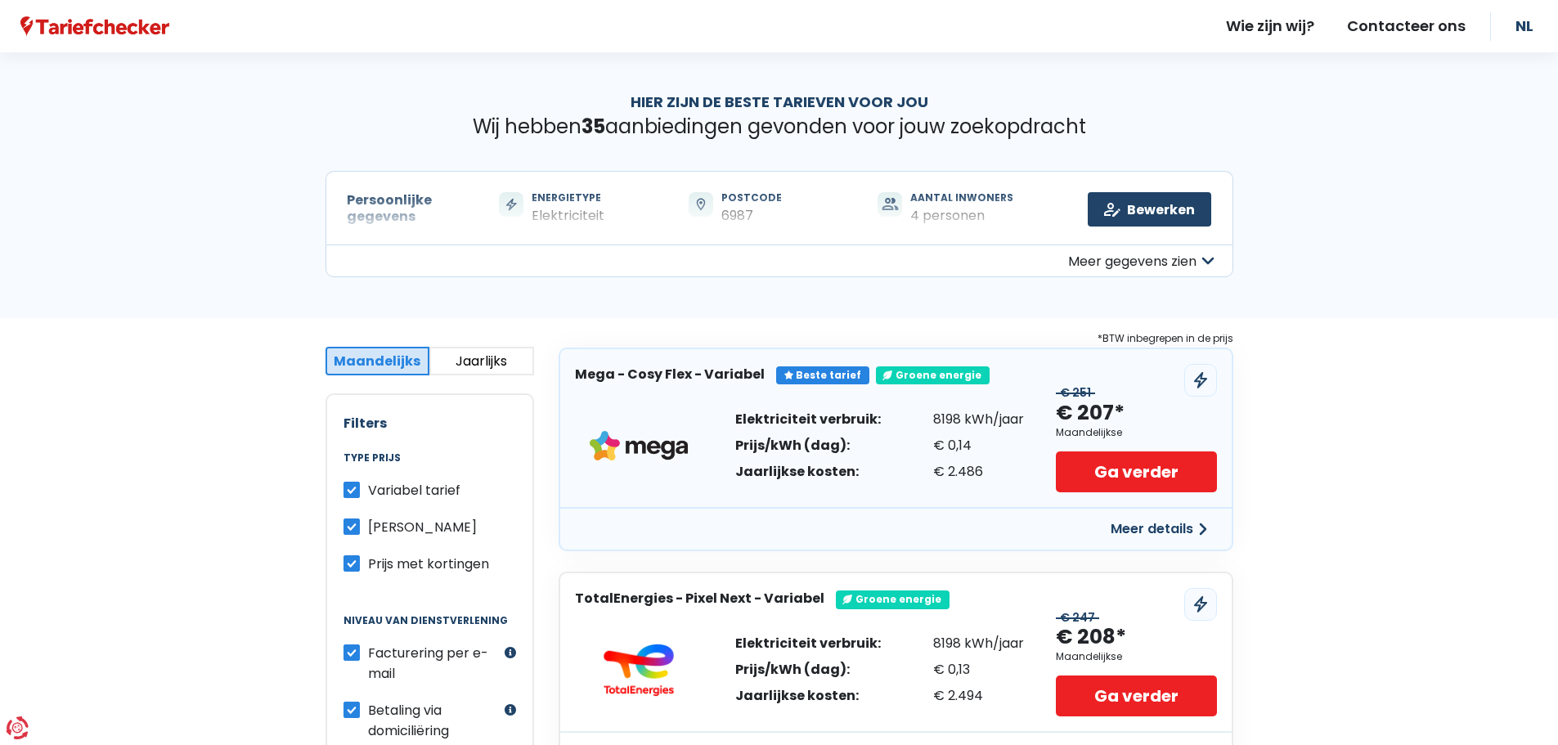
click at [1132, 527] on button "Meer details" at bounding box center [1159, 528] width 116 height 29
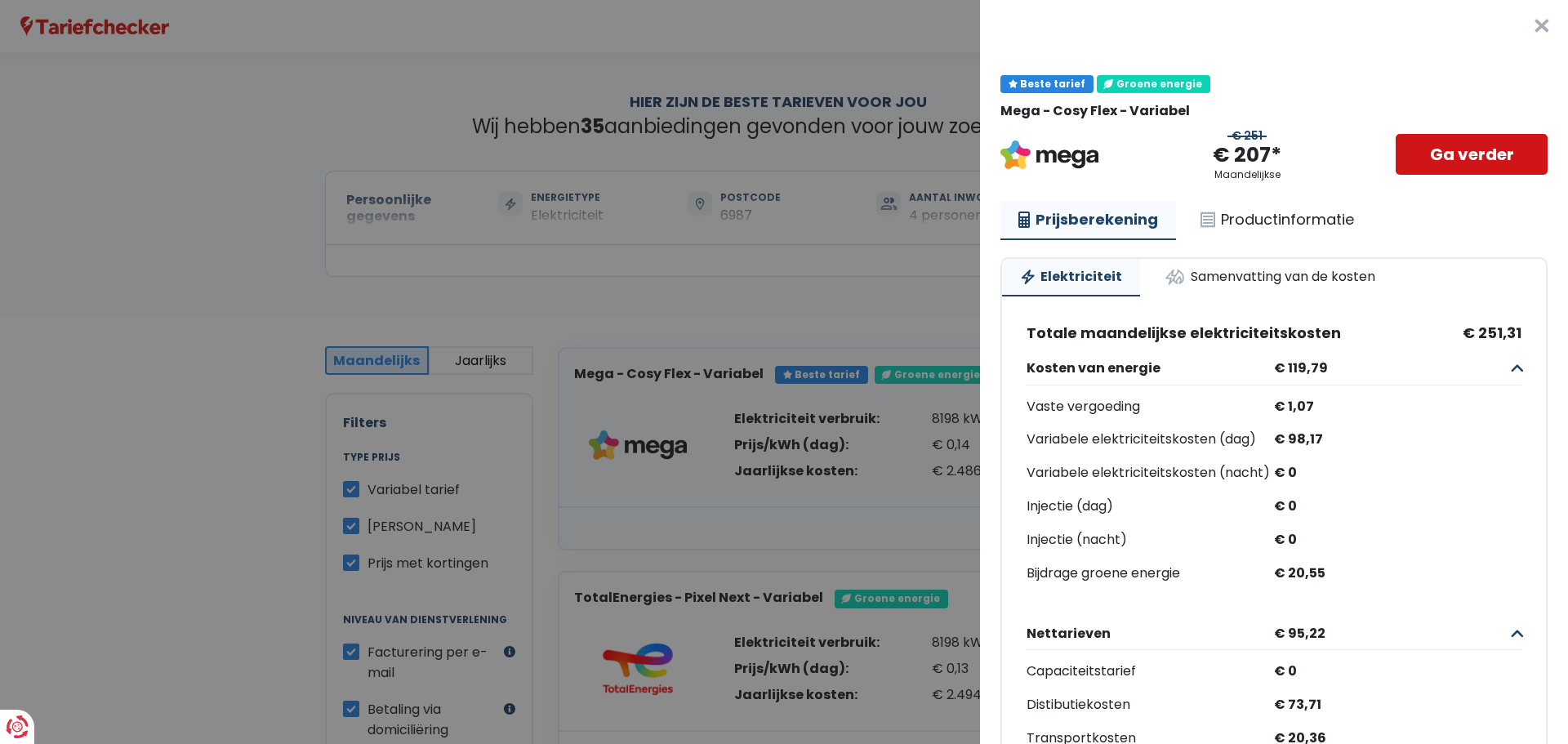
click at [1466, 157] on link "Ga verder" at bounding box center [1471, 154] width 152 height 41
click at [1254, 227] on link "Productinformatie" at bounding box center [1277, 220] width 190 height 38
